Goal: Task Accomplishment & Management: Use online tool/utility

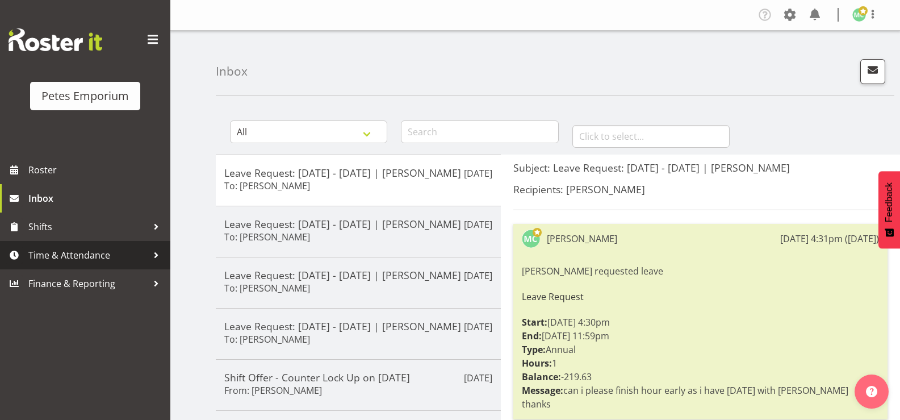
click at [96, 254] on span "Time & Attendance" at bounding box center [87, 254] width 119 height 17
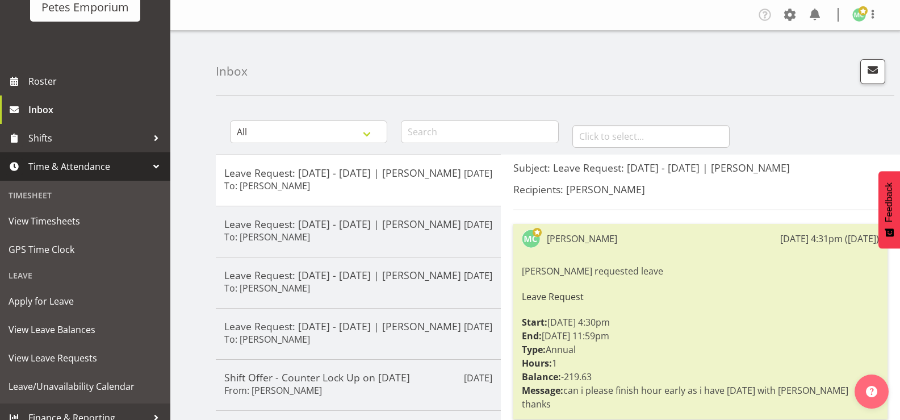
scroll to position [101, 0]
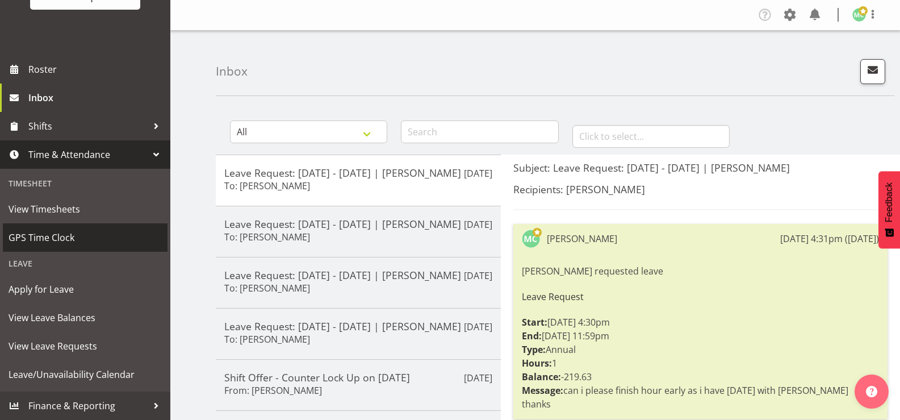
click at [48, 237] on span "GPS Time Clock" at bounding box center [85, 237] width 153 height 17
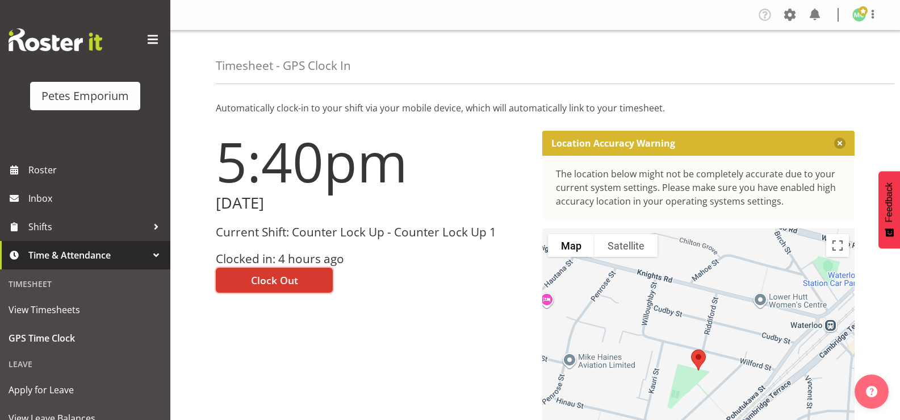
click at [288, 281] on span "Clock Out" at bounding box center [274, 280] width 47 height 15
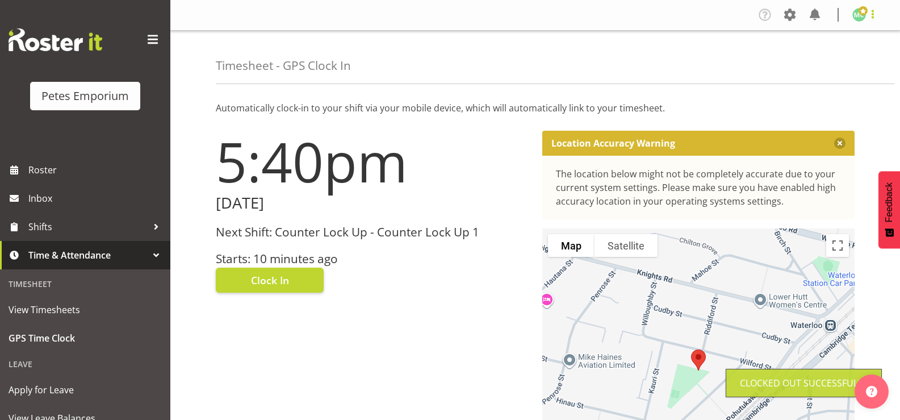
click at [870, 15] on span at bounding box center [873, 14] width 14 height 14
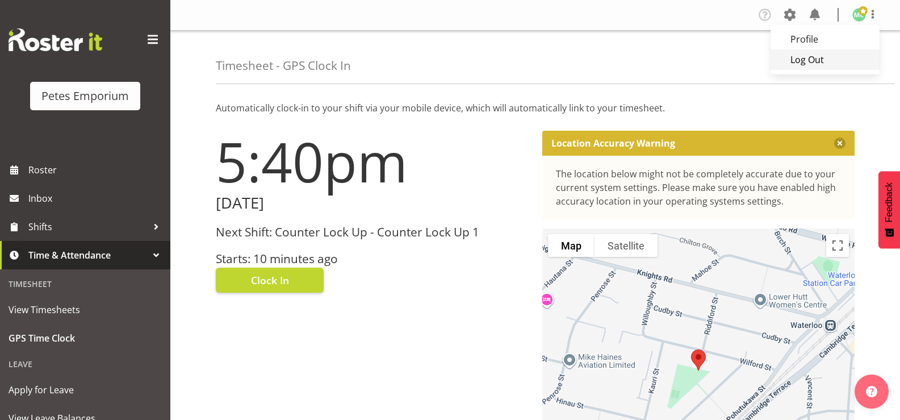
click at [852, 60] on link "Log Out" at bounding box center [825, 59] width 109 height 20
